Goal: Check status: Check status

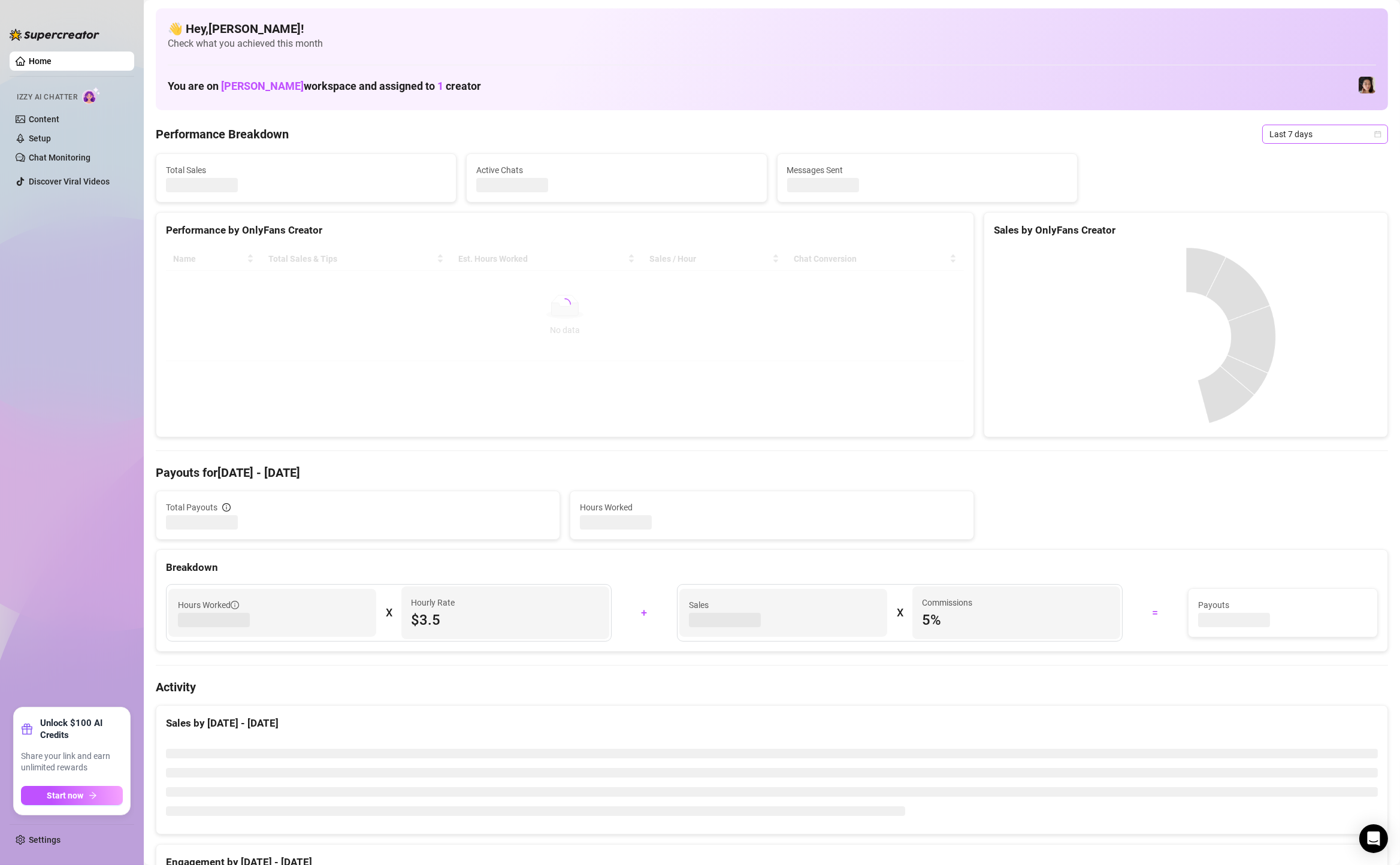
click at [1289, 133] on span "Last 7 days" at bounding box center [1325, 134] width 112 height 18
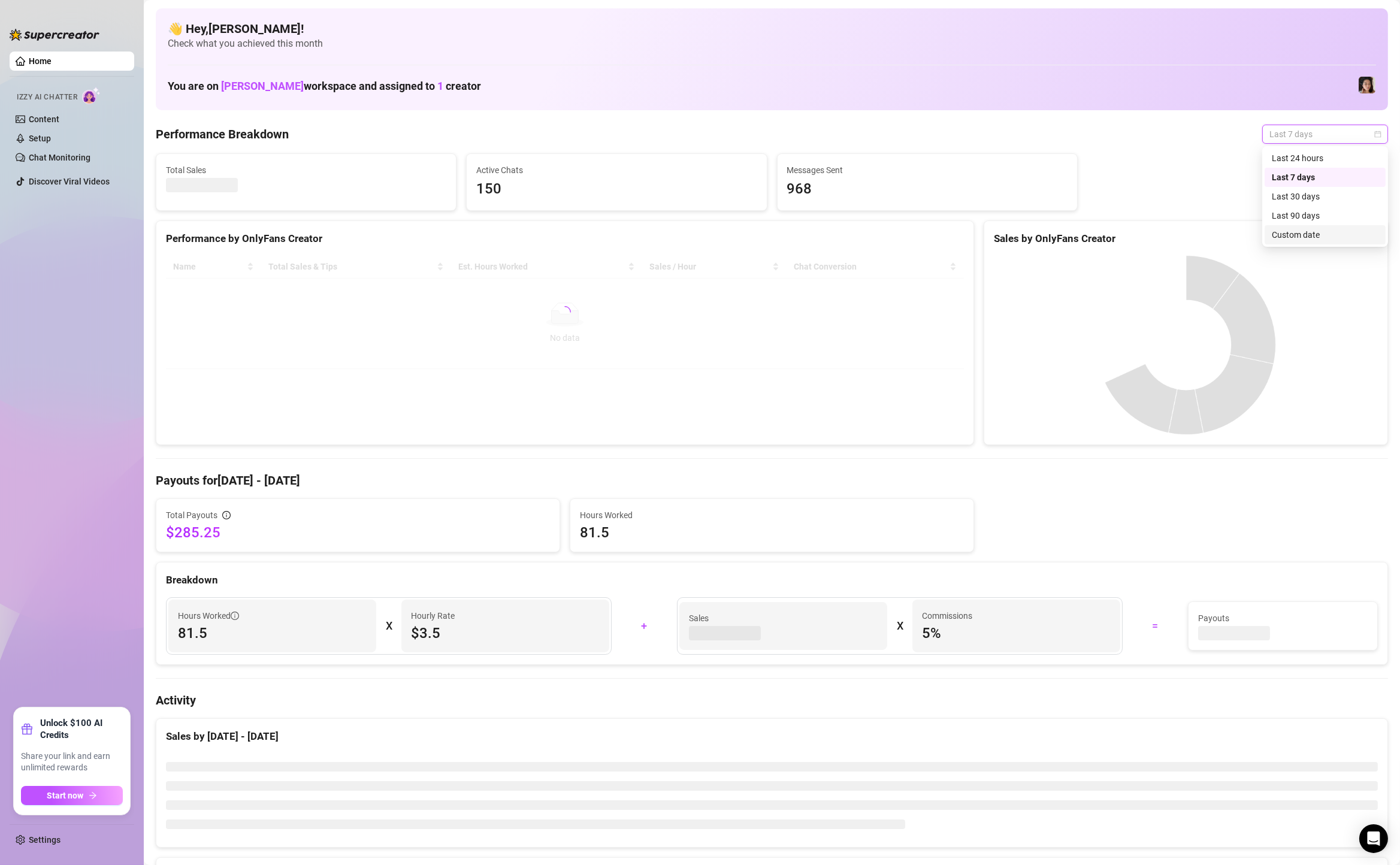
click at [1286, 237] on div "Custom date" at bounding box center [1325, 235] width 107 height 13
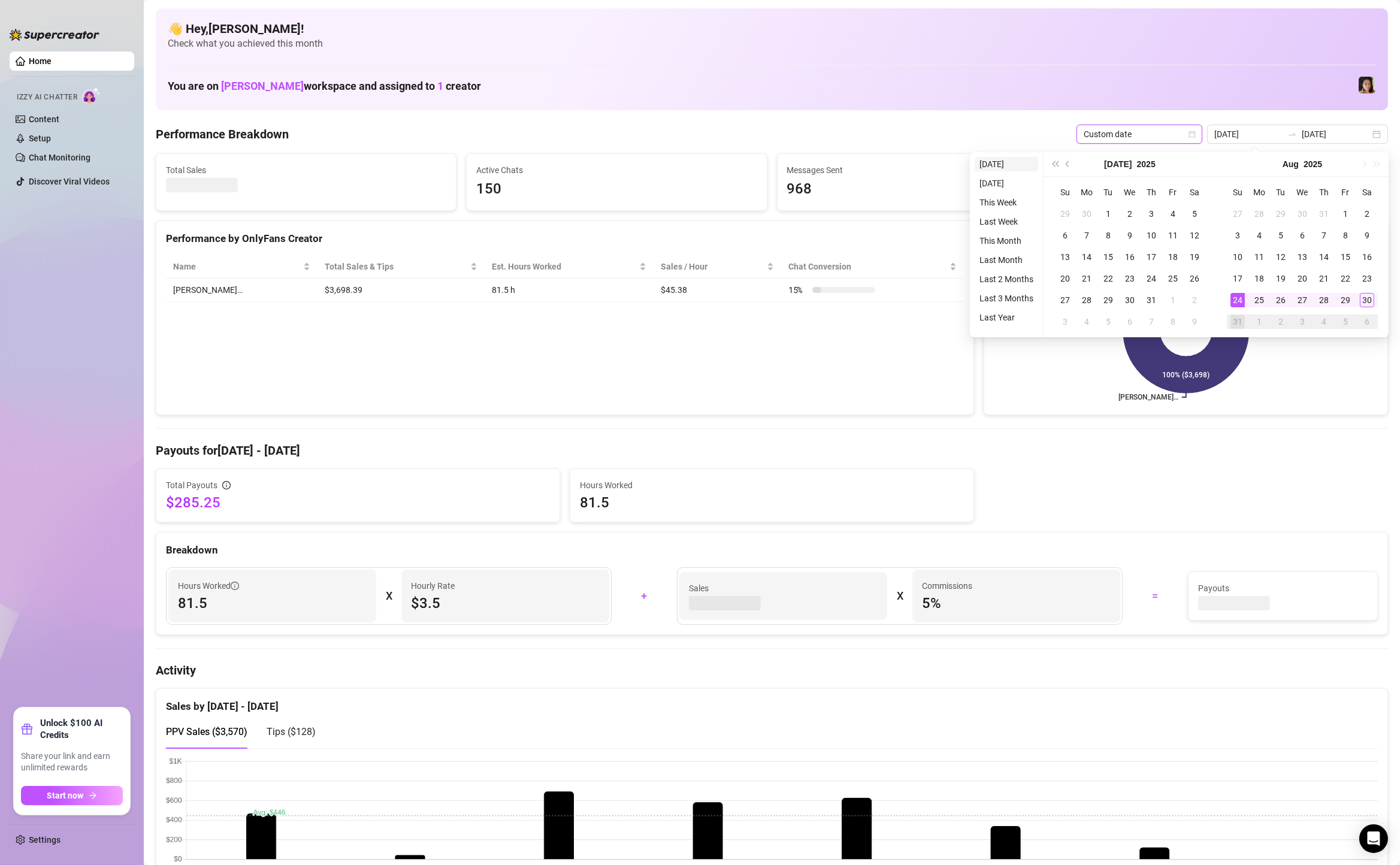
type input "[DATE]"
click at [1000, 166] on li "[DATE]" at bounding box center [1006, 164] width 63 height 14
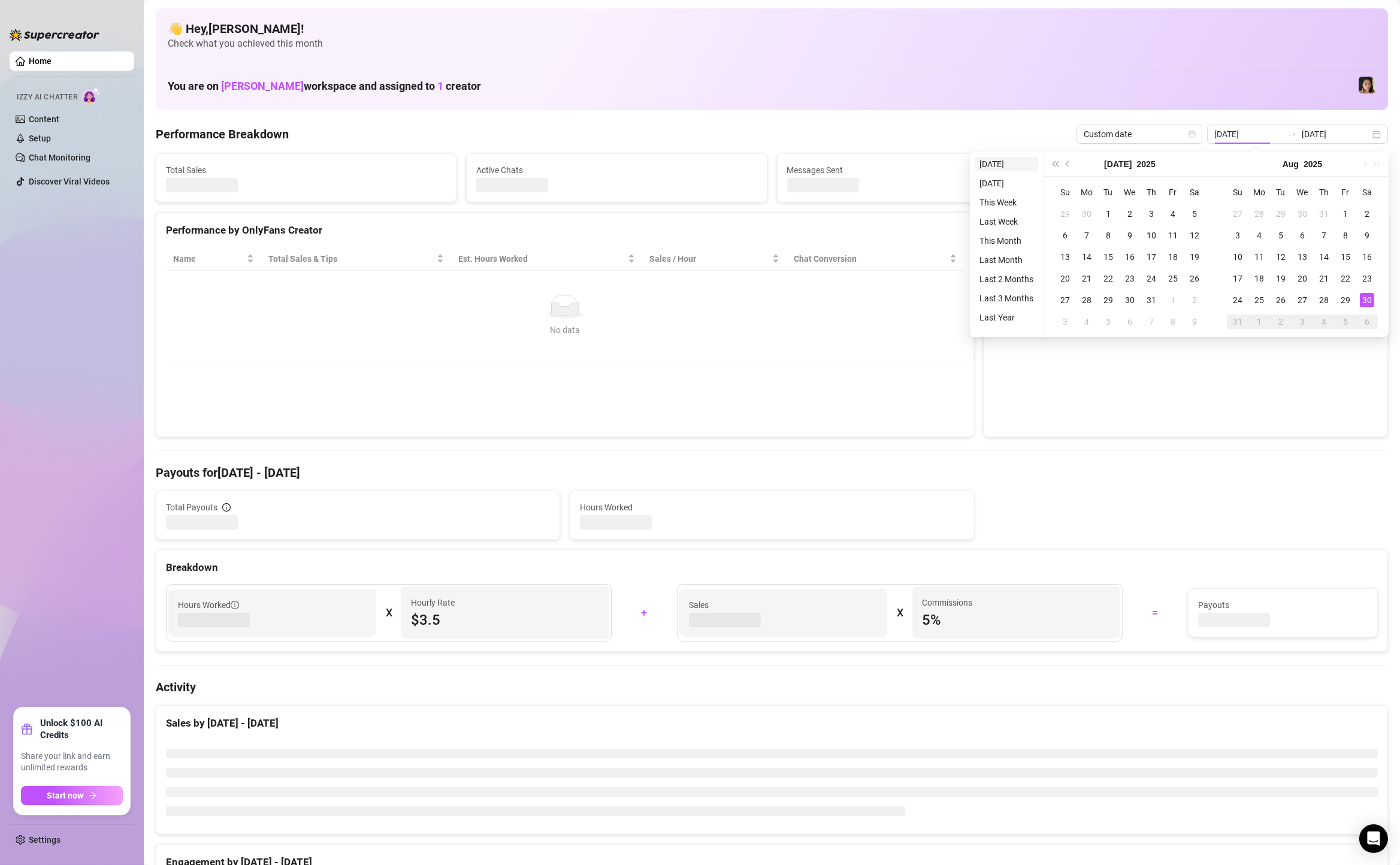
type input "[DATE]"
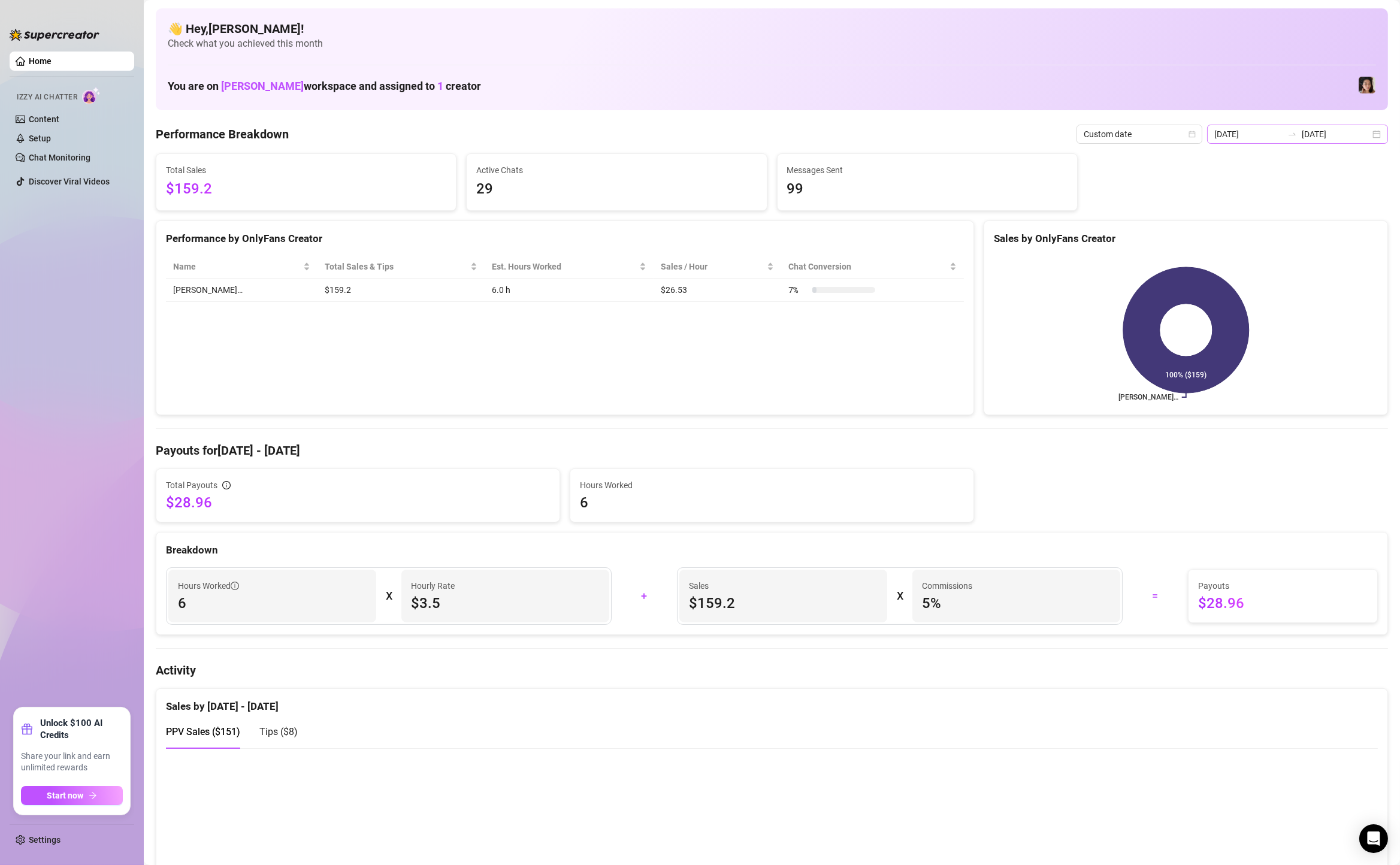
click at [1378, 131] on div "[DATE] [DATE]" at bounding box center [1297, 134] width 181 height 19
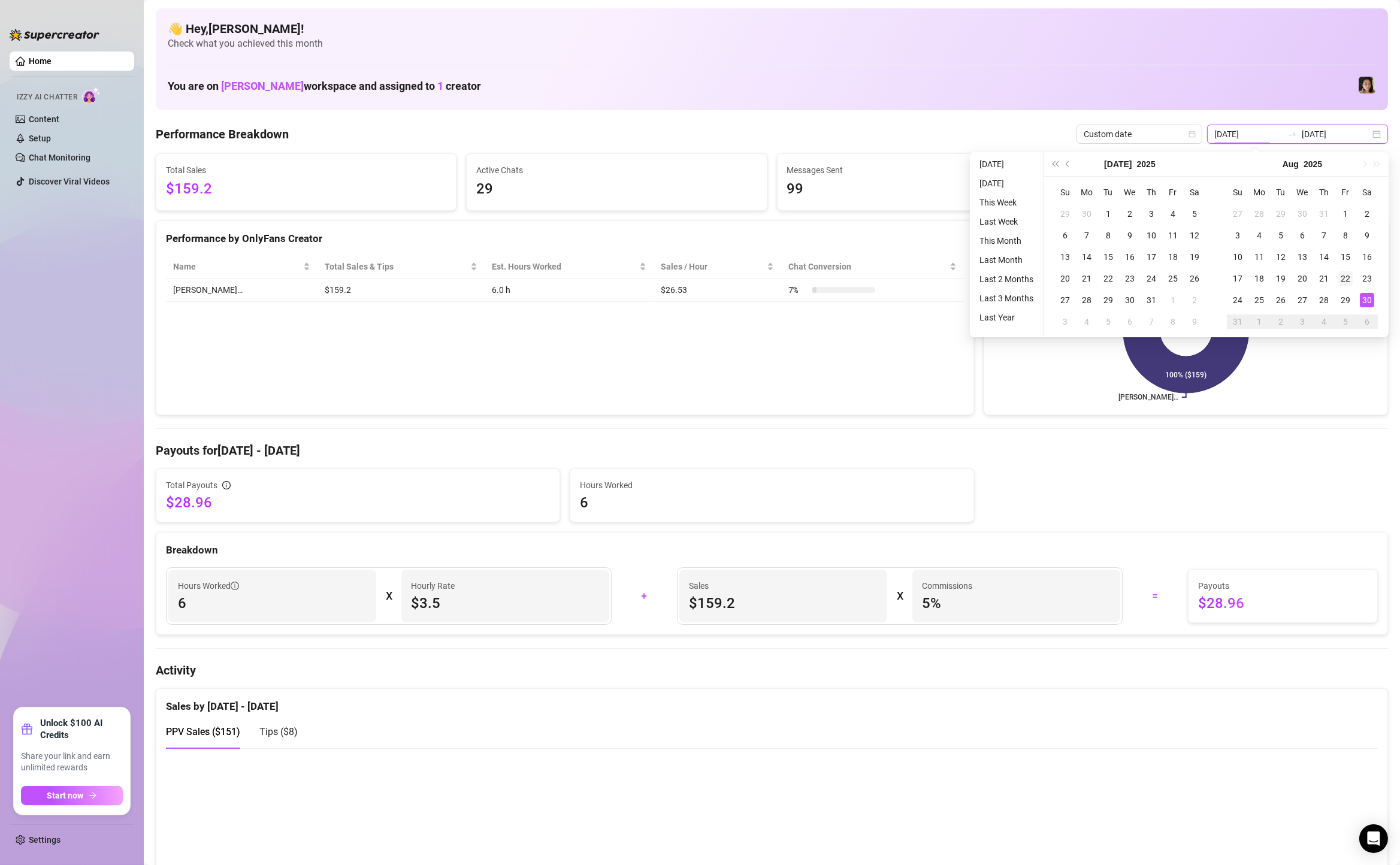
type input "[DATE]"
click at [1347, 279] on div "22" at bounding box center [1345, 278] width 14 height 14
type input "[DATE]"
click at [1369, 297] on div "30" at bounding box center [1367, 300] width 14 height 14
type input "[DATE]"
